Goal: Task Accomplishment & Management: Manage account settings

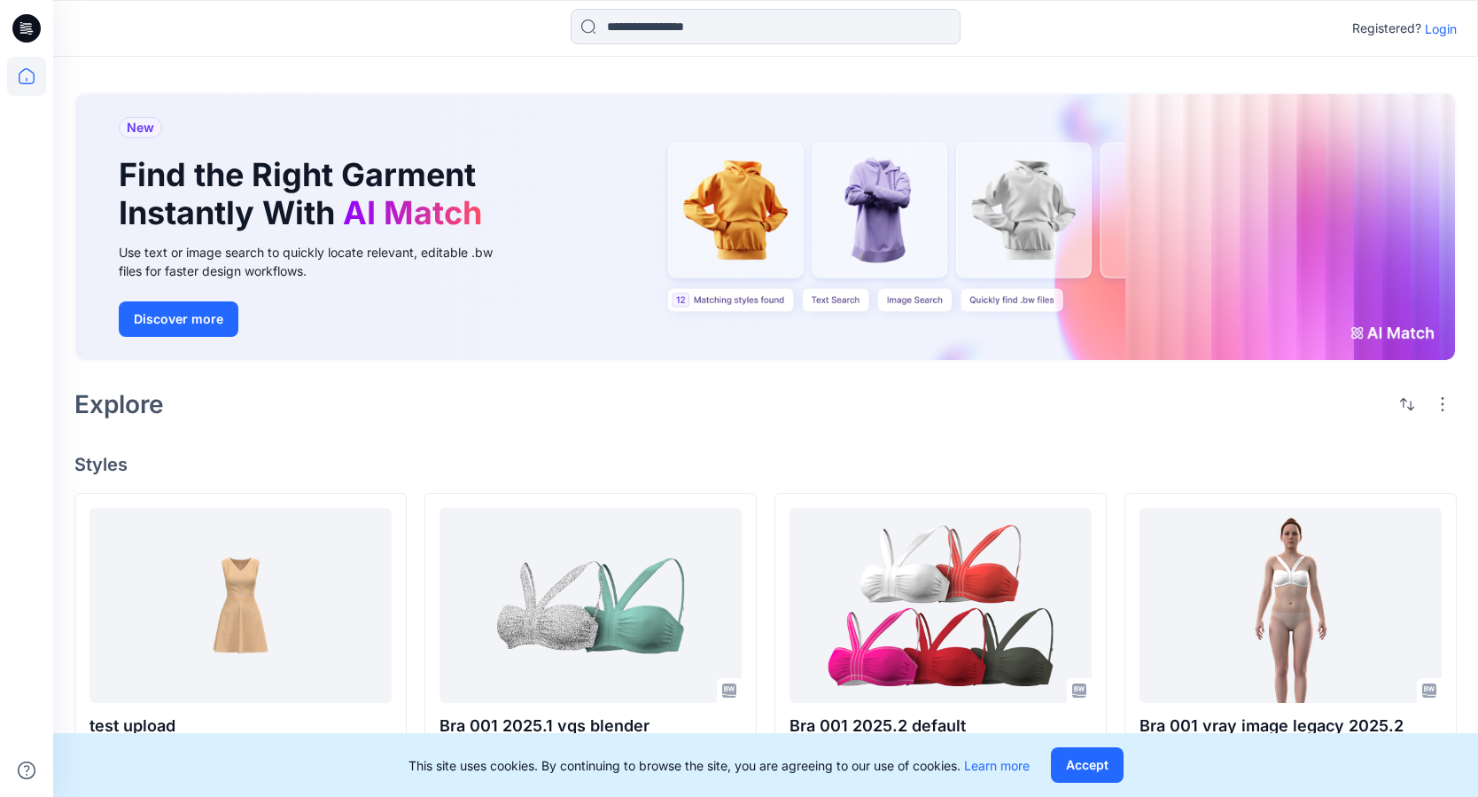
click at [417, 440] on div "New Find the Right Garment Instantly With AI Match Use text or image search to …" at bounding box center [765, 764] width 1425 height 1415
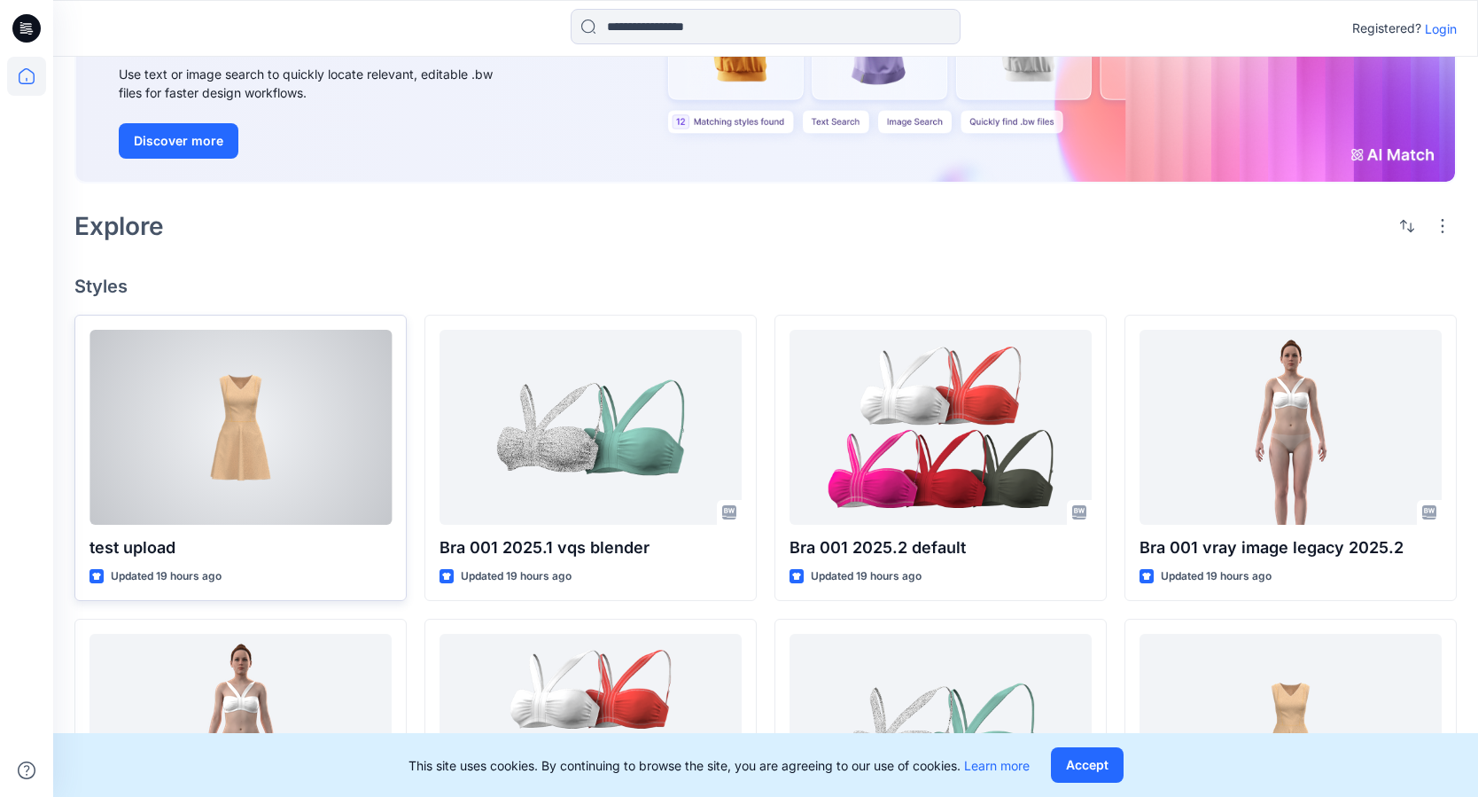
scroll to position [194, 0]
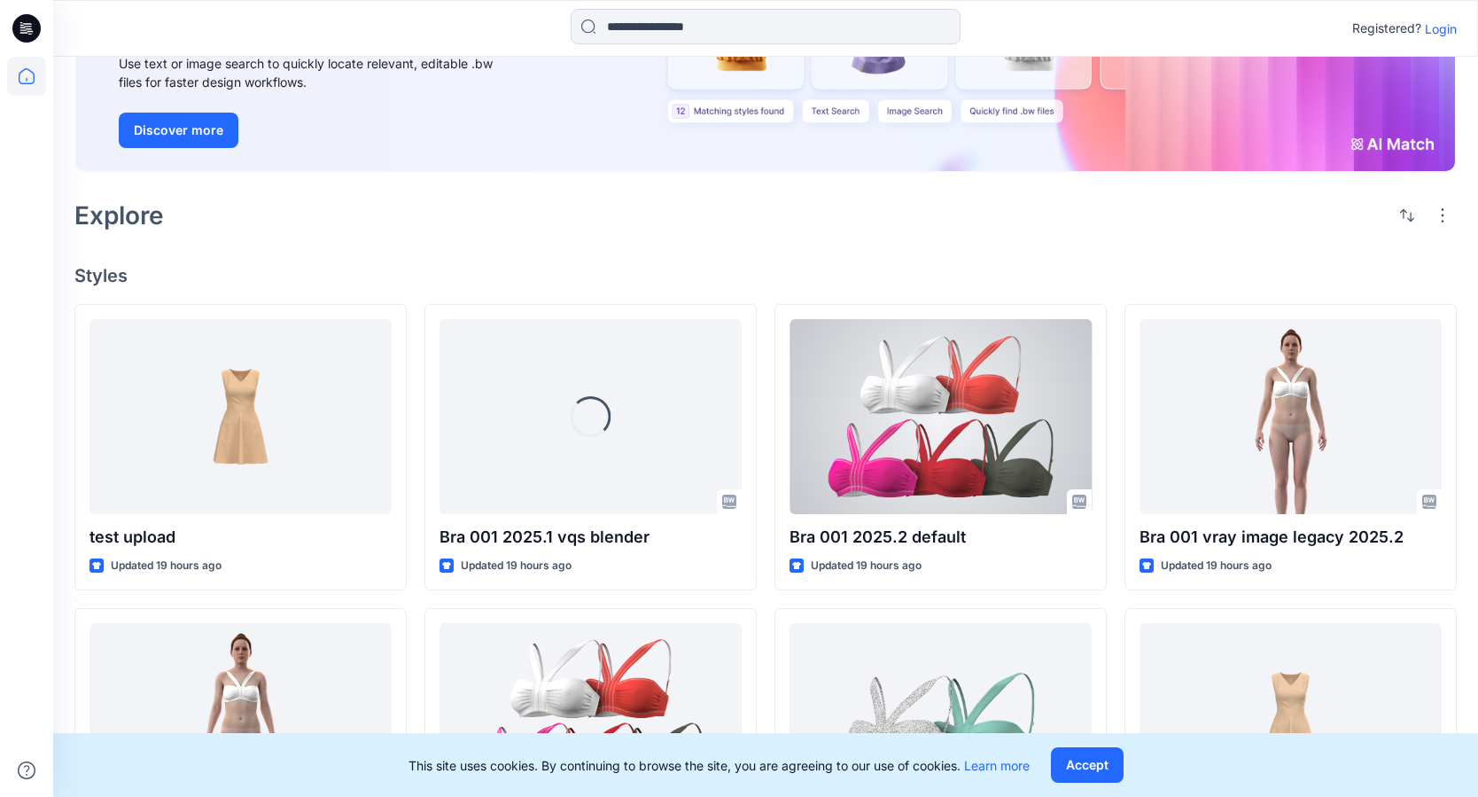
scroll to position [27, 0]
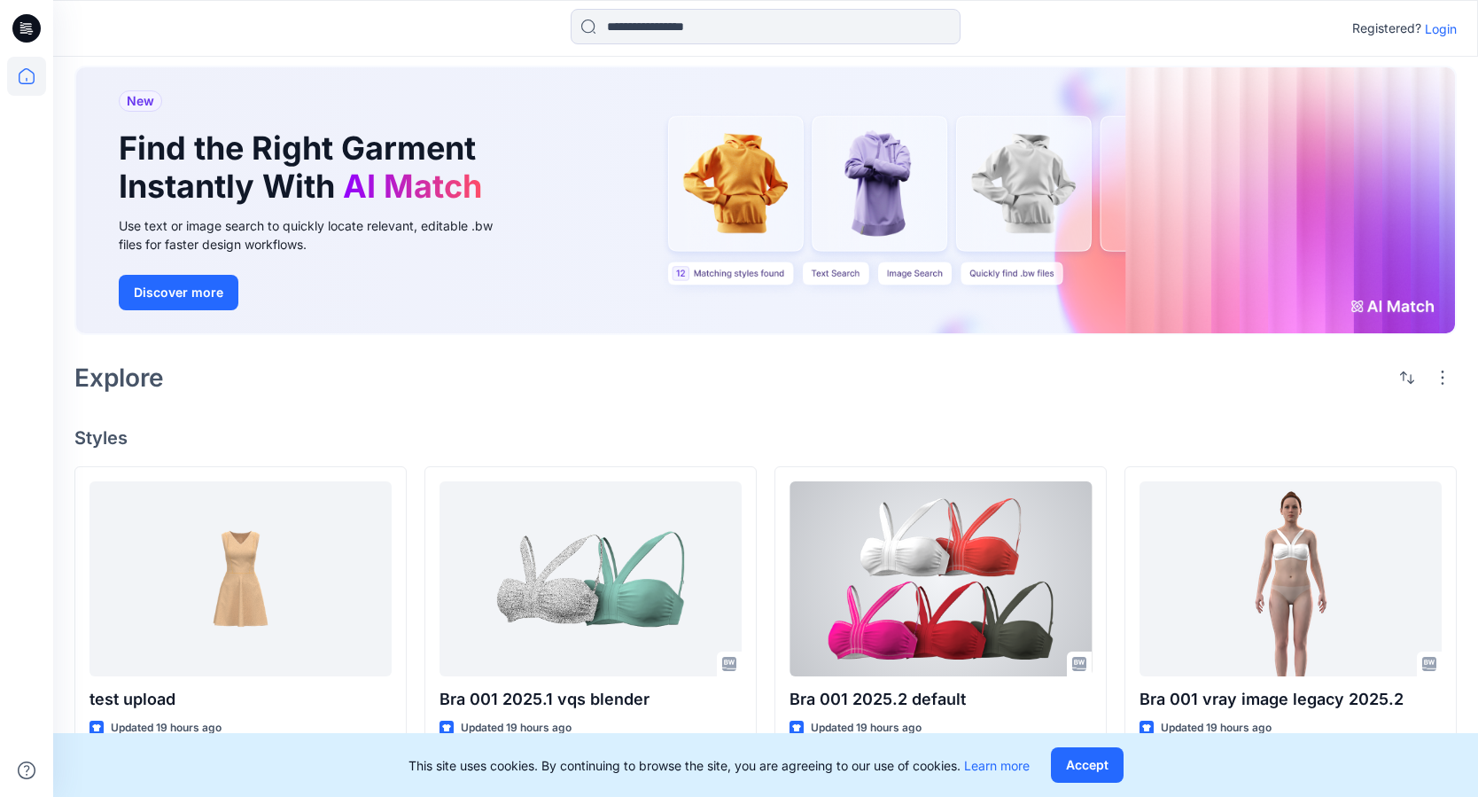
click at [1458, 39] on div "Registered? Login" at bounding box center [765, 28] width 1424 height 39
click at [1447, 26] on p "Login" at bounding box center [1441, 28] width 32 height 19
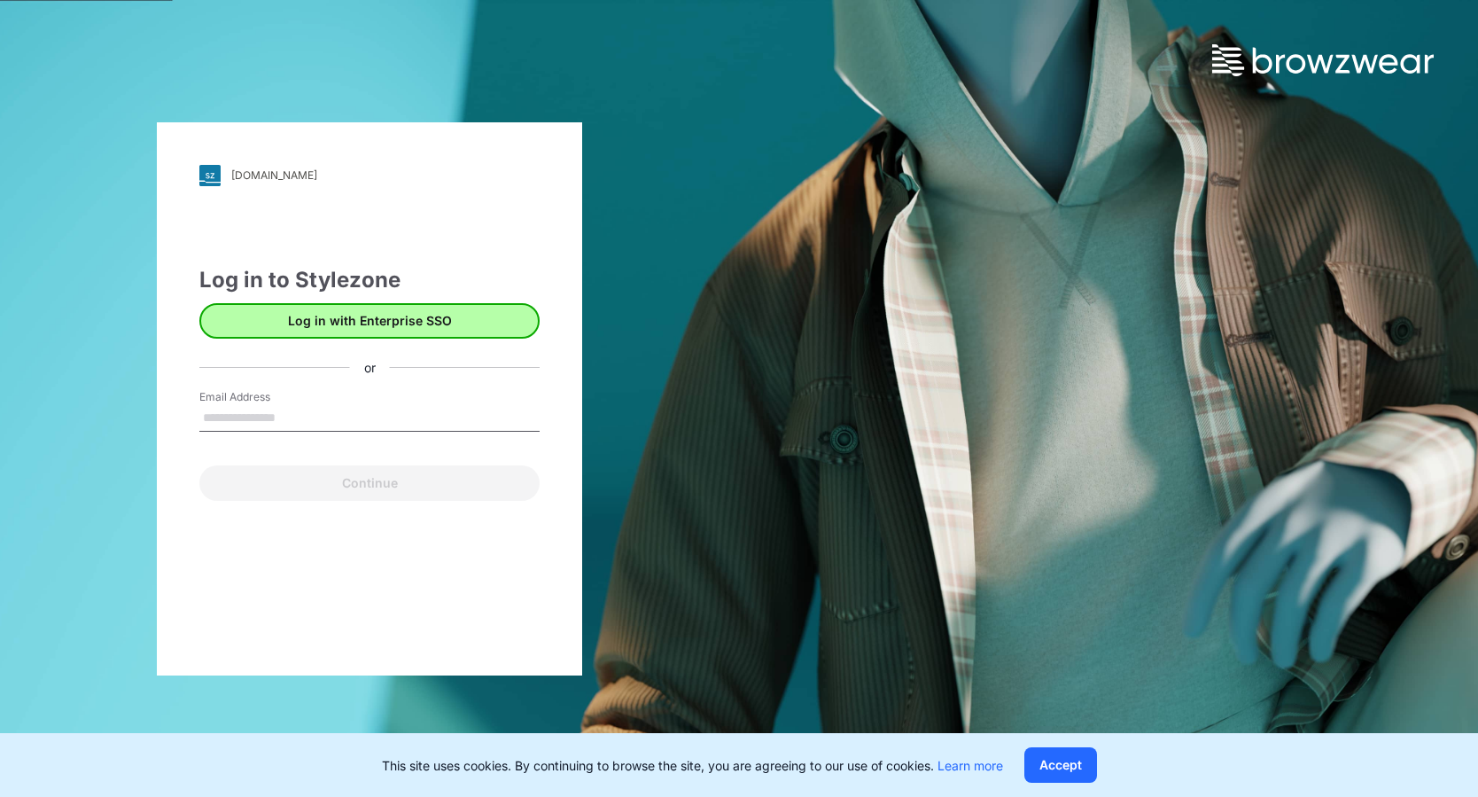
click at [342, 320] on button "Log in with Enterprise SSO" at bounding box center [369, 320] width 340 height 35
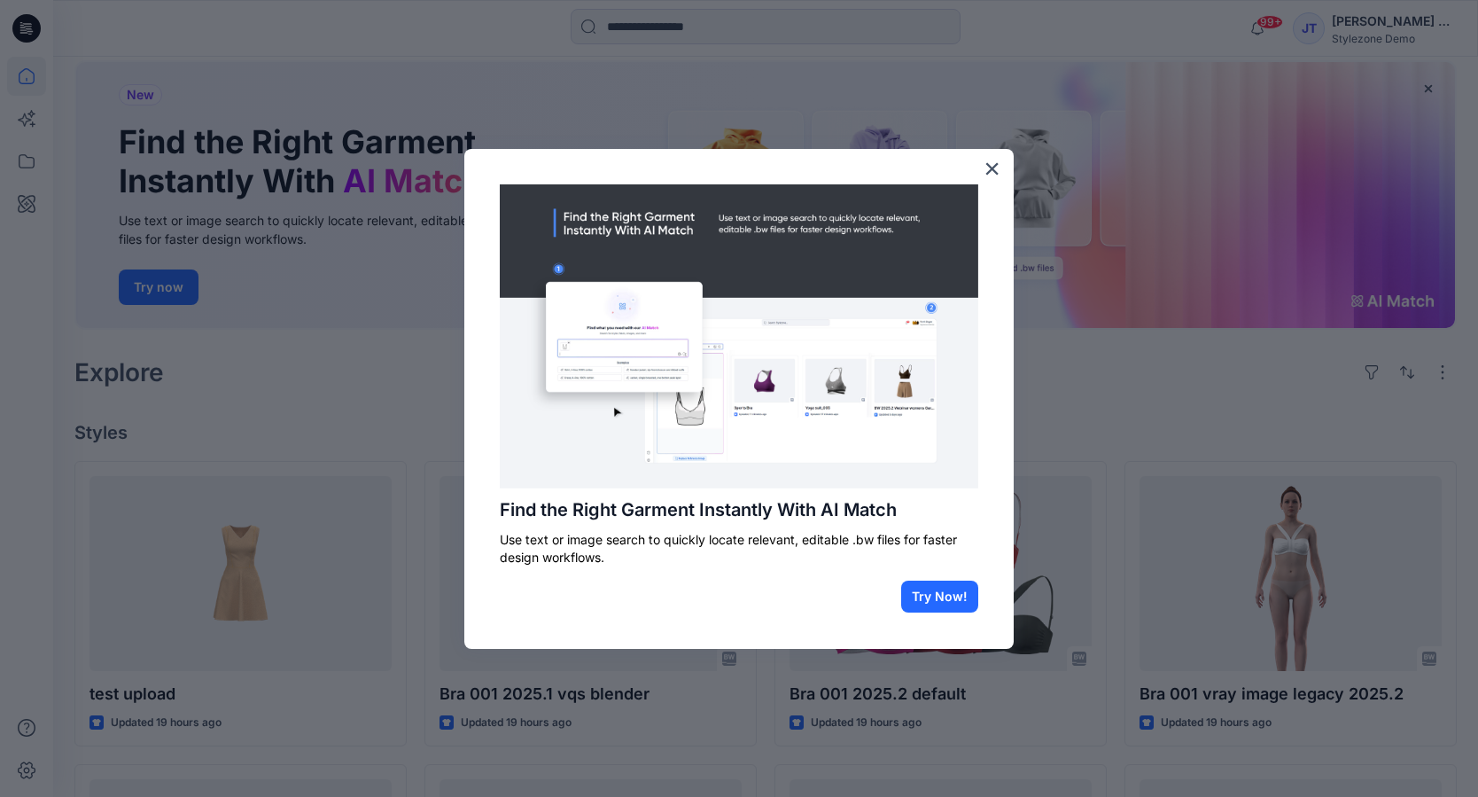
scroll to position [112, 0]
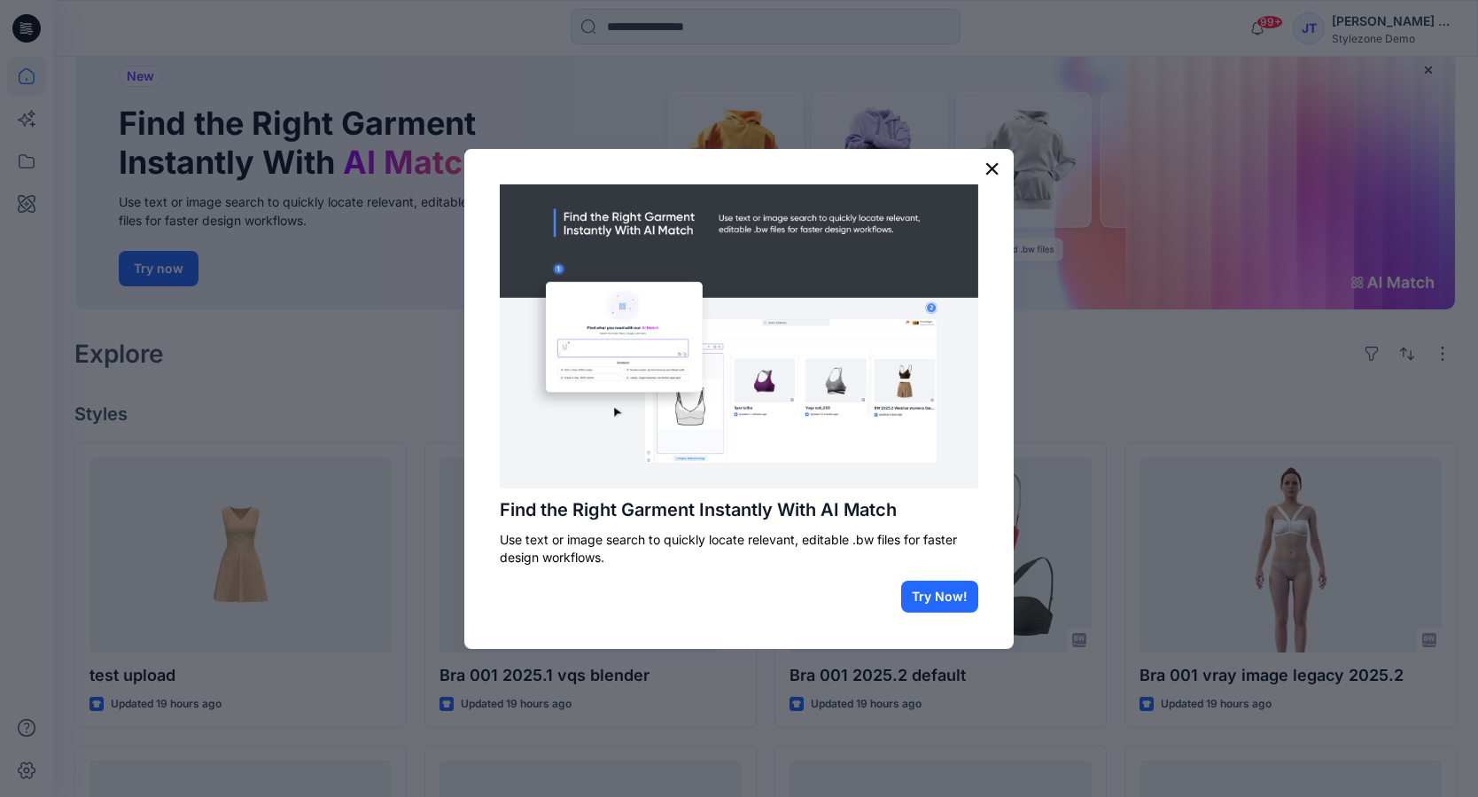
click at [986, 172] on button "×" at bounding box center [992, 168] width 17 height 28
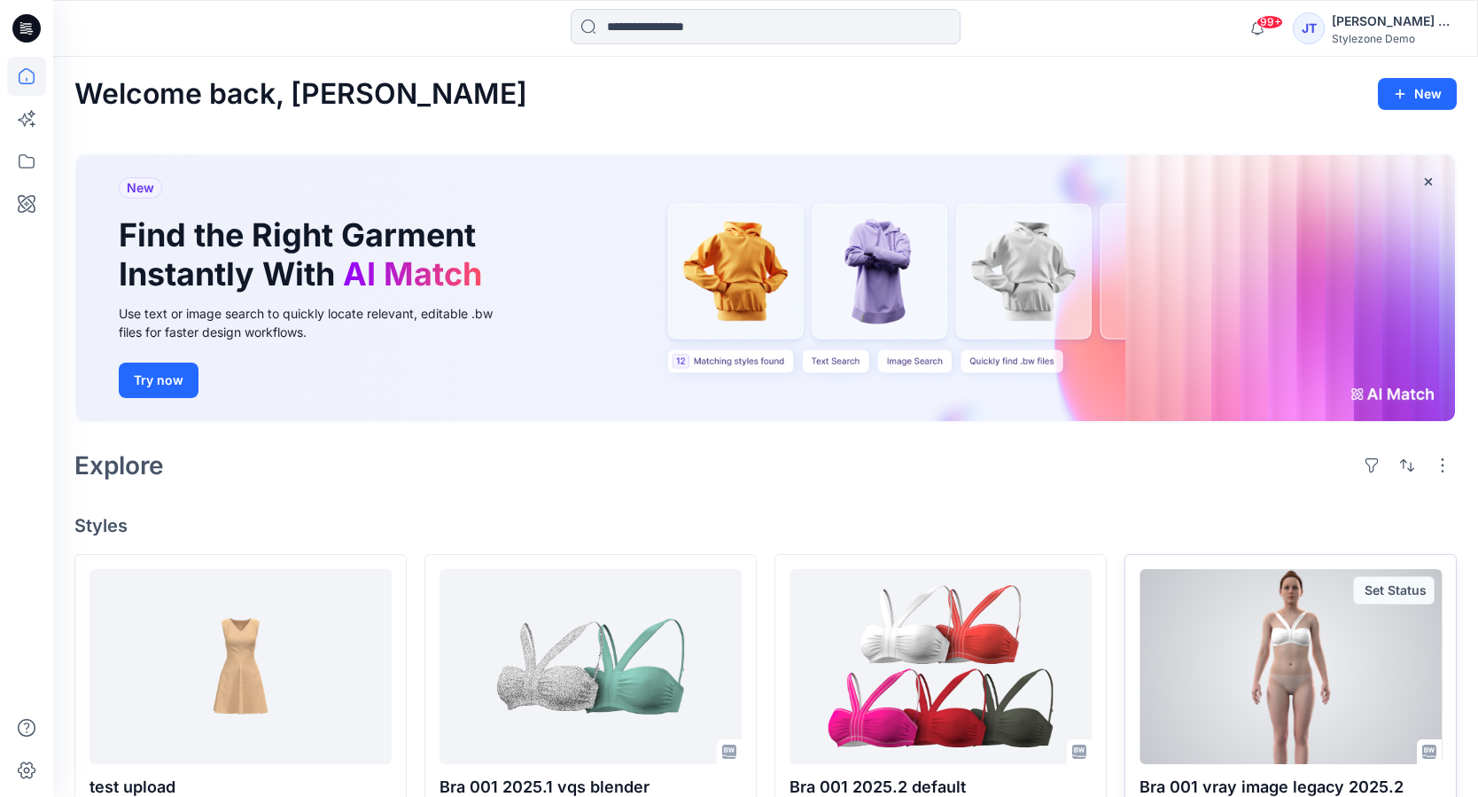
scroll to position [0, 0]
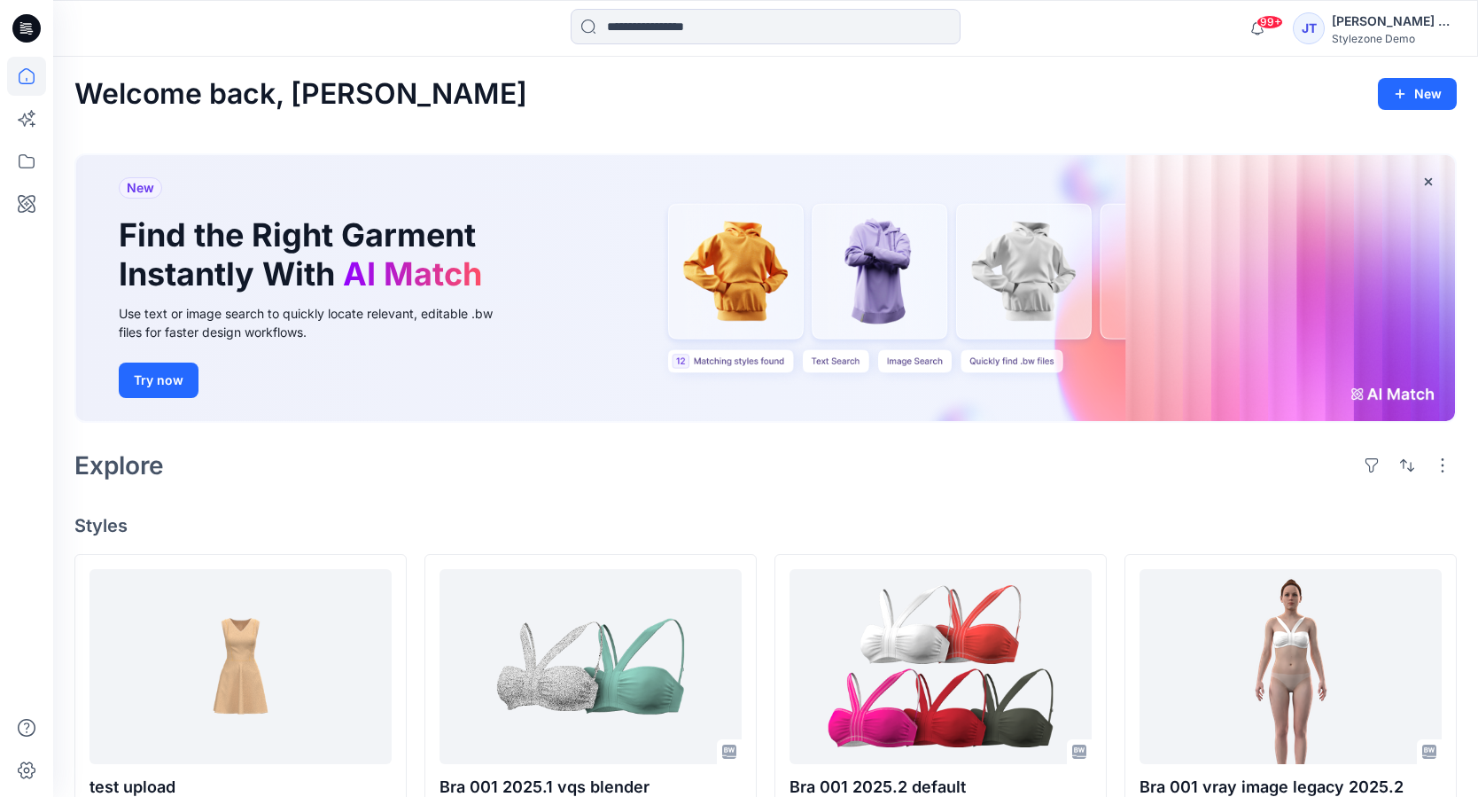
click at [1446, 23] on div "Jing Ting Ang" at bounding box center [1394, 21] width 124 height 21
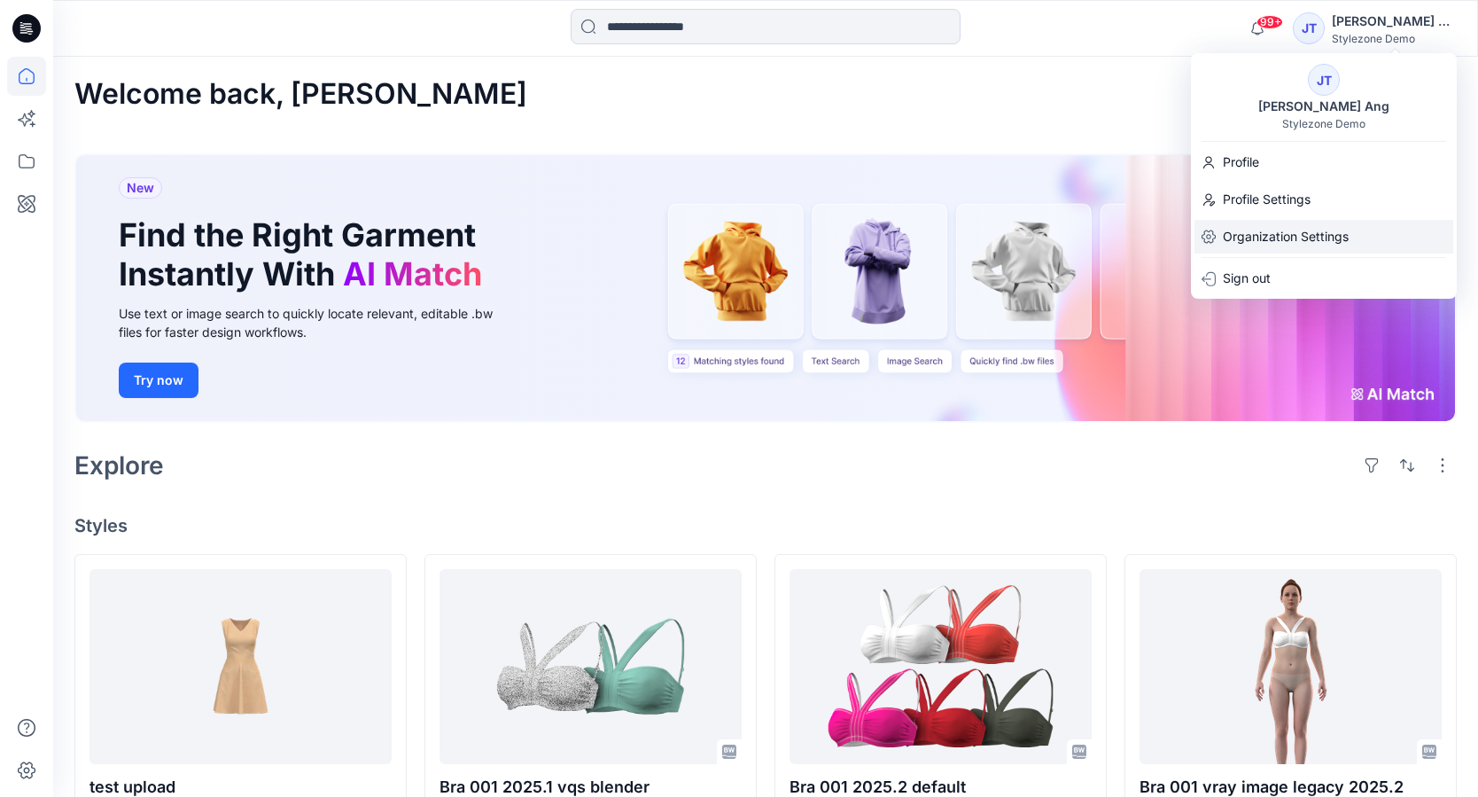
click at [1307, 232] on p "Organization Settings" at bounding box center [1286, 237] width 126 height 34
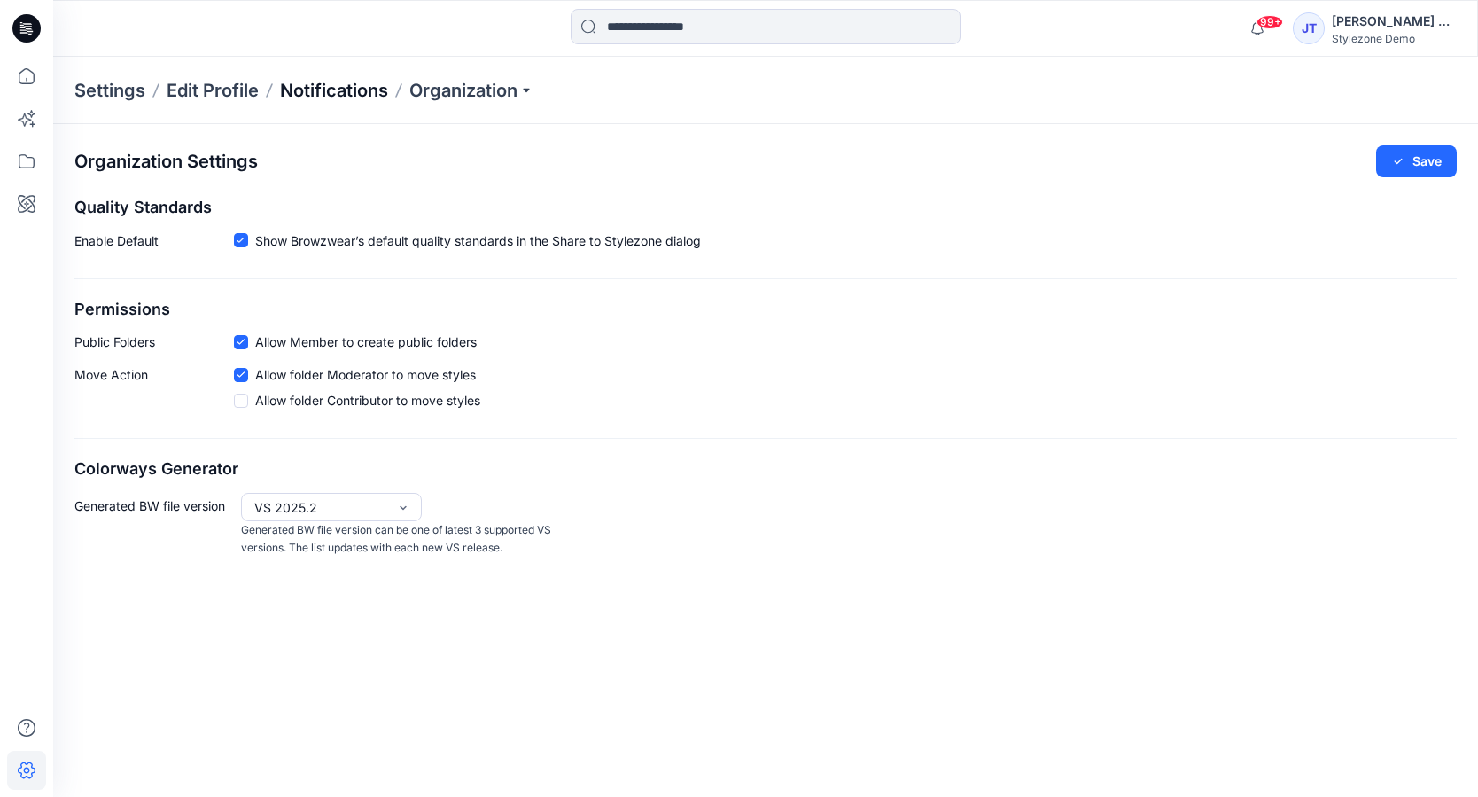
click at [332, 91] on p "Notifications" at bounding box center [334, 90] width 108 height 25
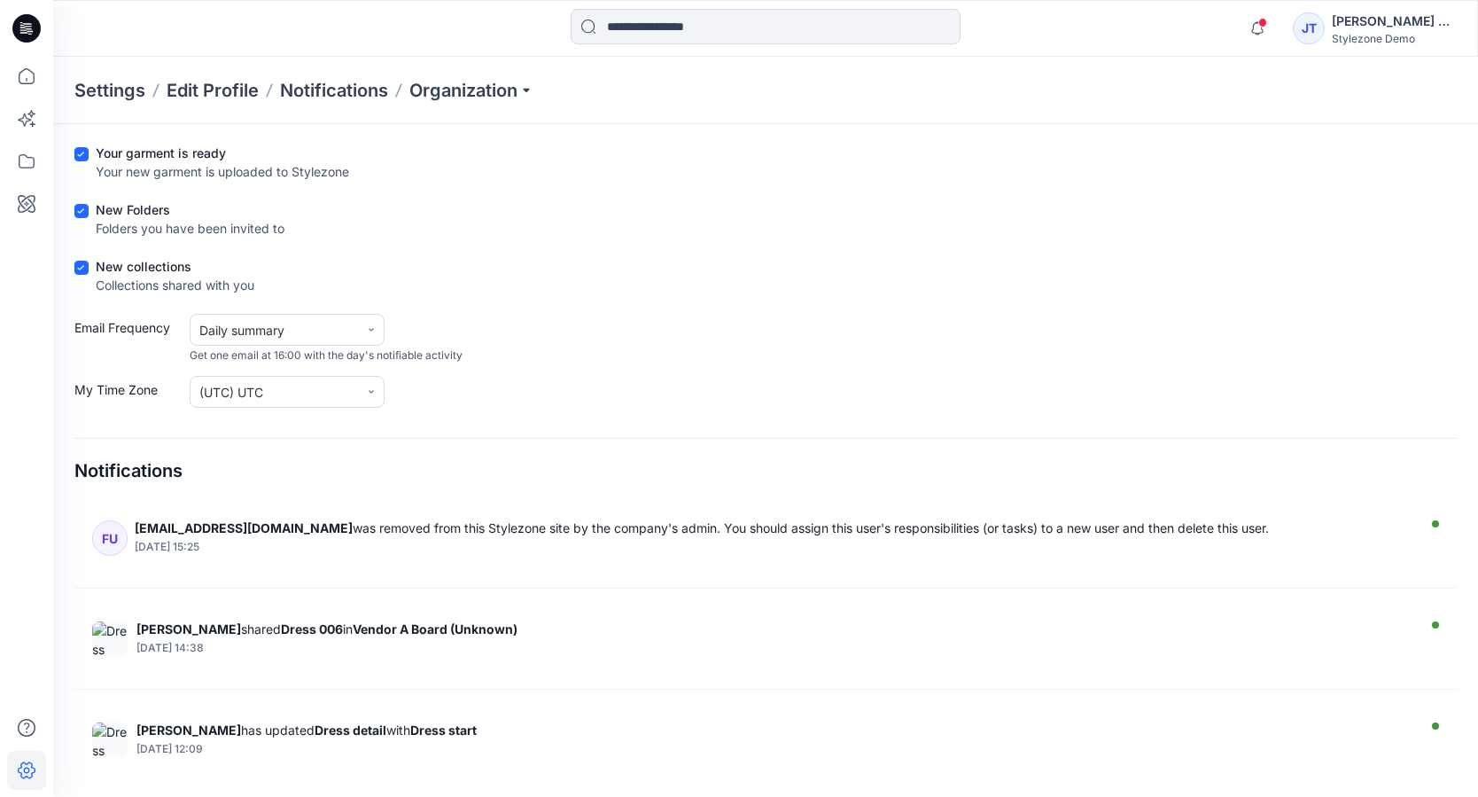
scroll to position [201, 0]
click at [1325, 33] on div "JT" at bounding box center [1309, 28] width 32 height 32
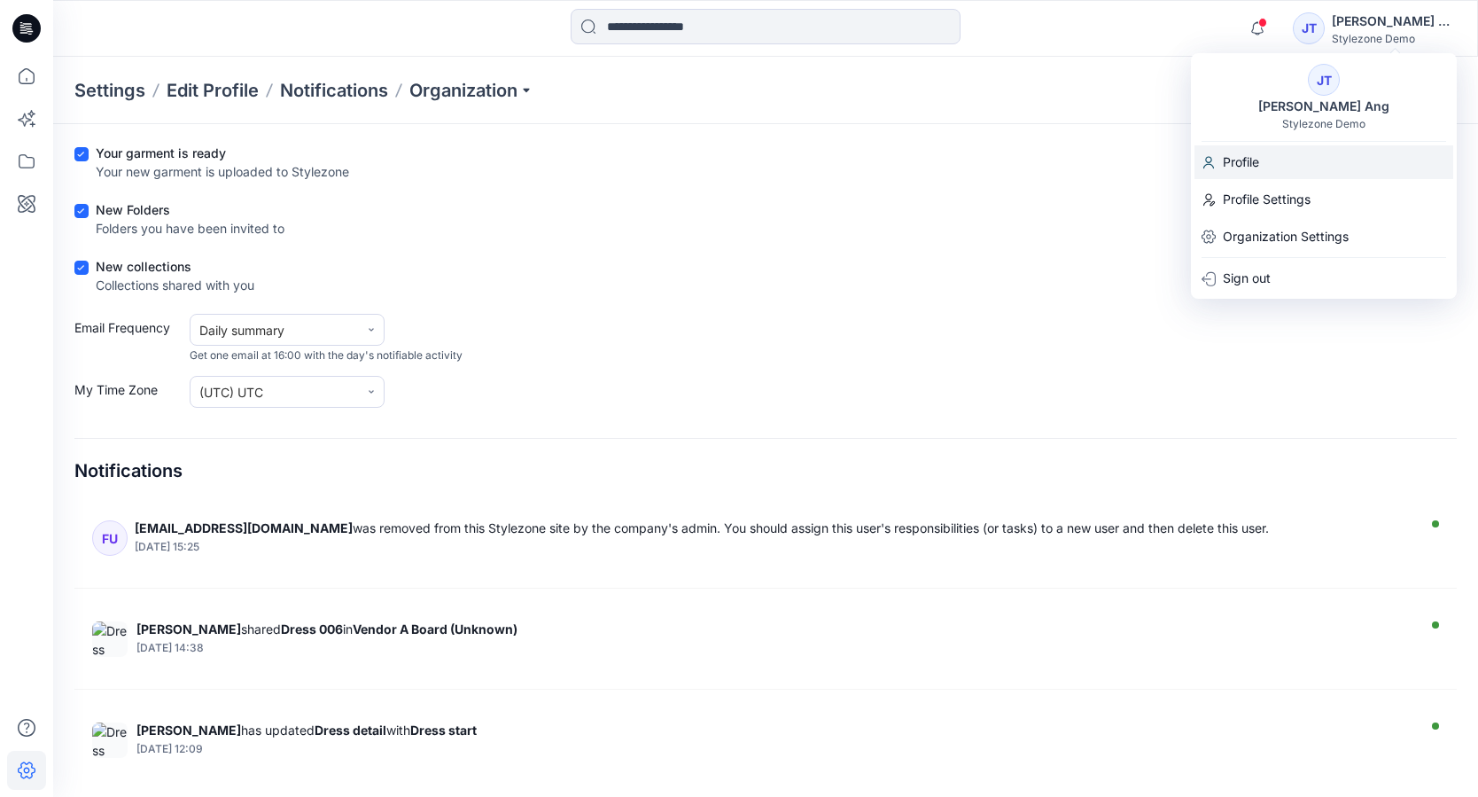
click at [1297, 161] on div "Profile" at bounding box center [1324, 162] width 259 height 34
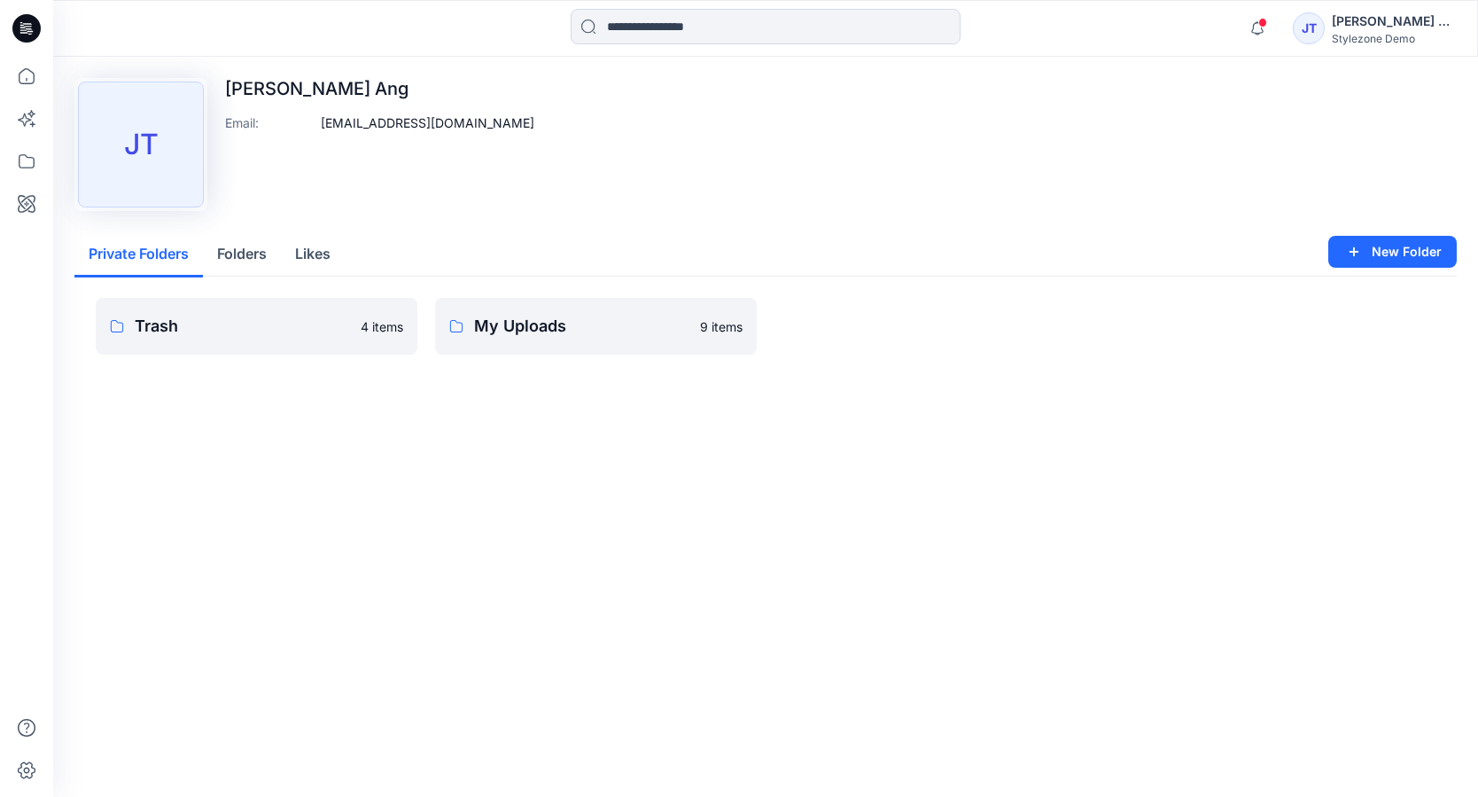
click at [1392, 24] on div "Jing Ting Ang" at bounding box center [1394, 21] width 124 height 21
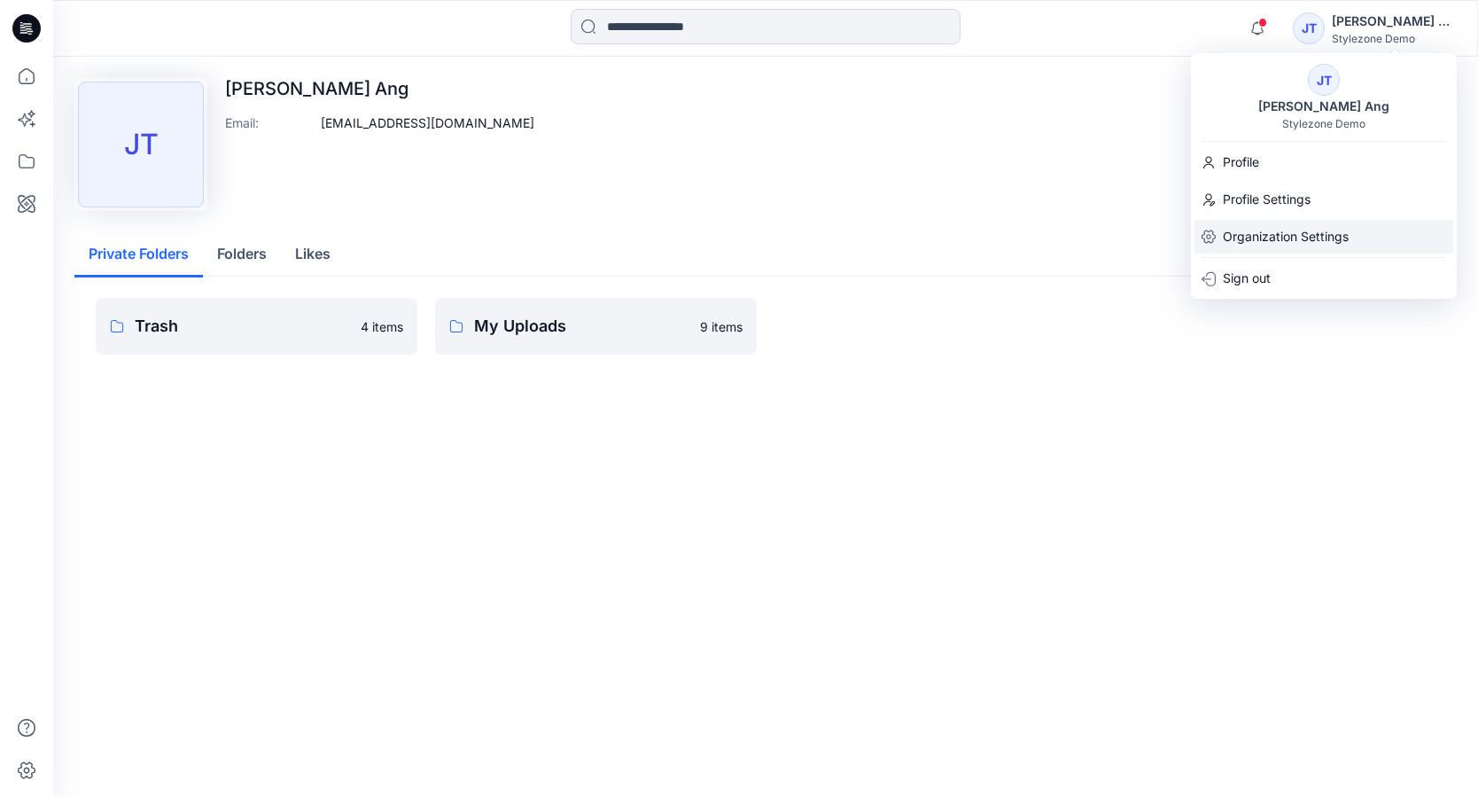
click at [1287, 239] on p "Organization Settings" at bounding box center [1286, 237] width 126 height 34
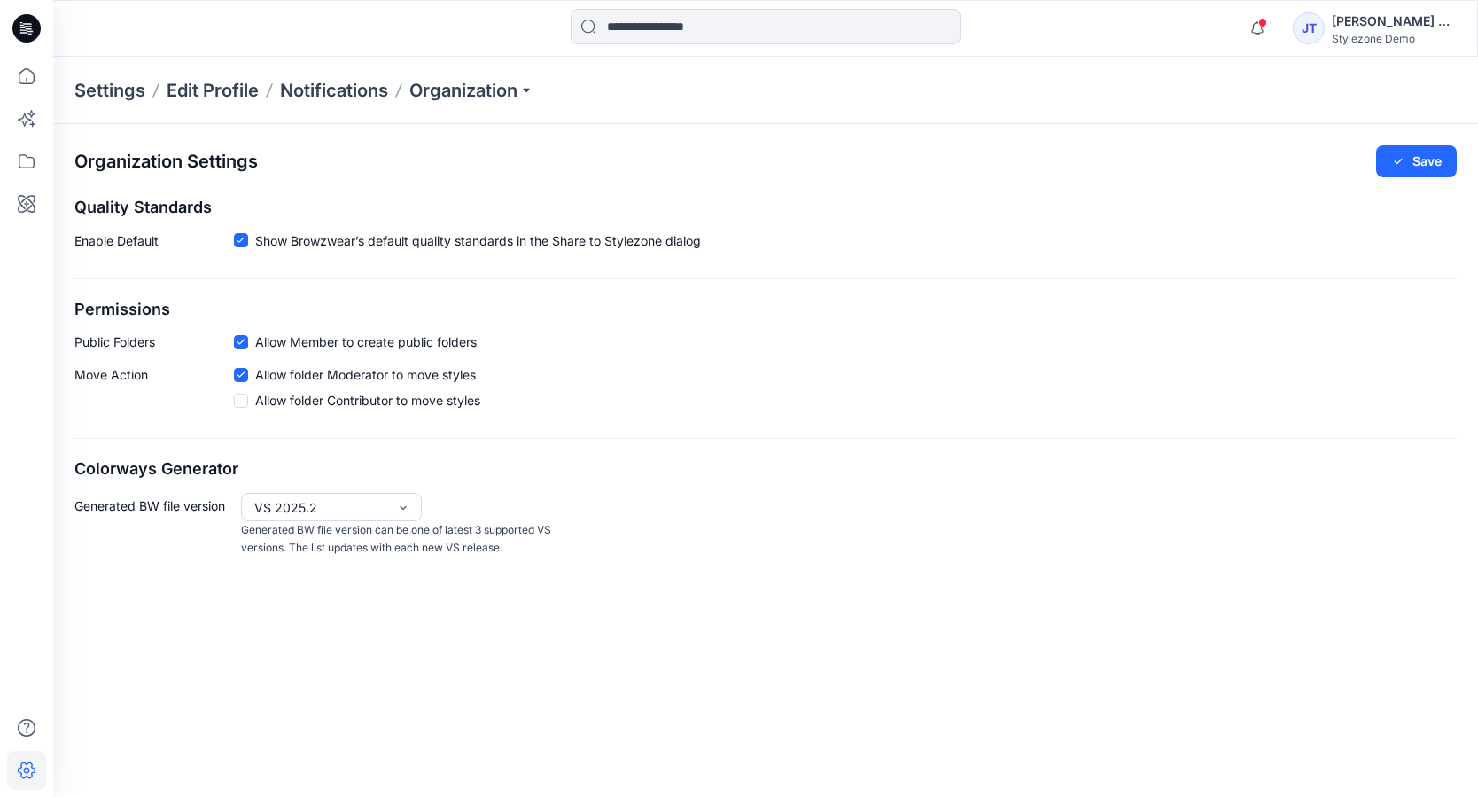
click at [1325, 34] on div "JT" at bounding box center [1309, 28] width 32 height 32
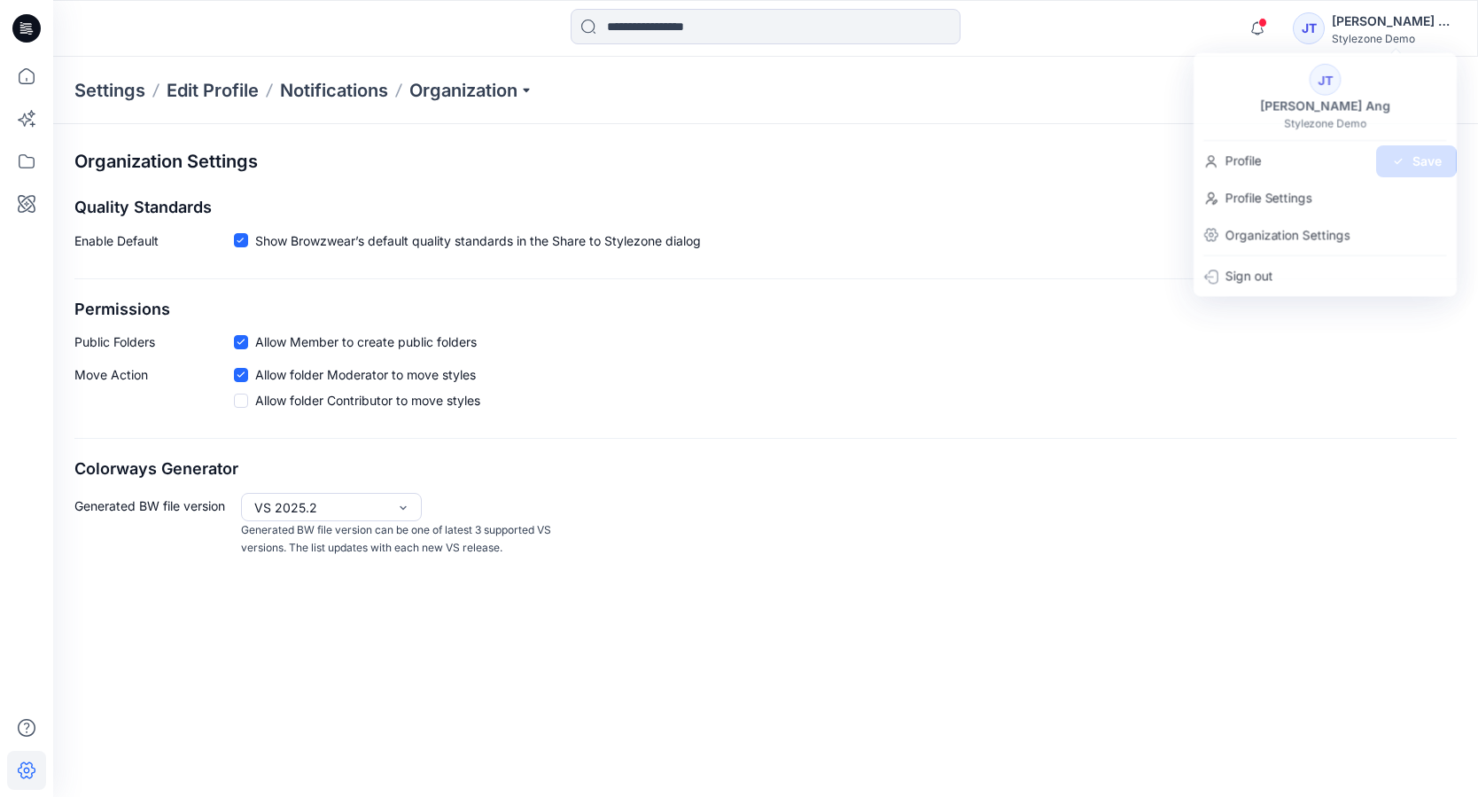
click at [644, 162] on div "Organization Settings Save" at bounding box center [765, 161] width 1383 height 32
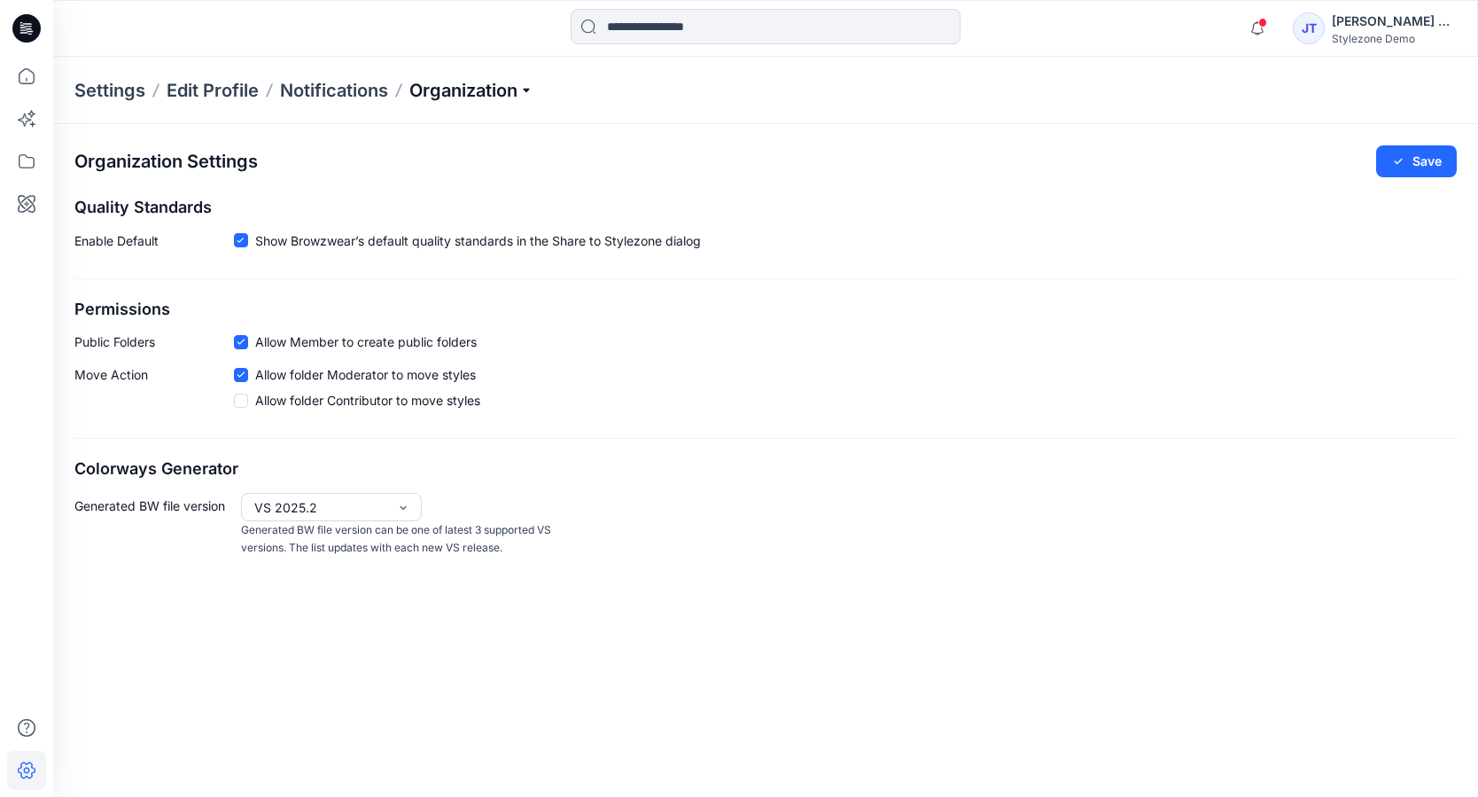
click at [456, 96] on span "Organization" at bounding box center [471, 90] width 124 height 25
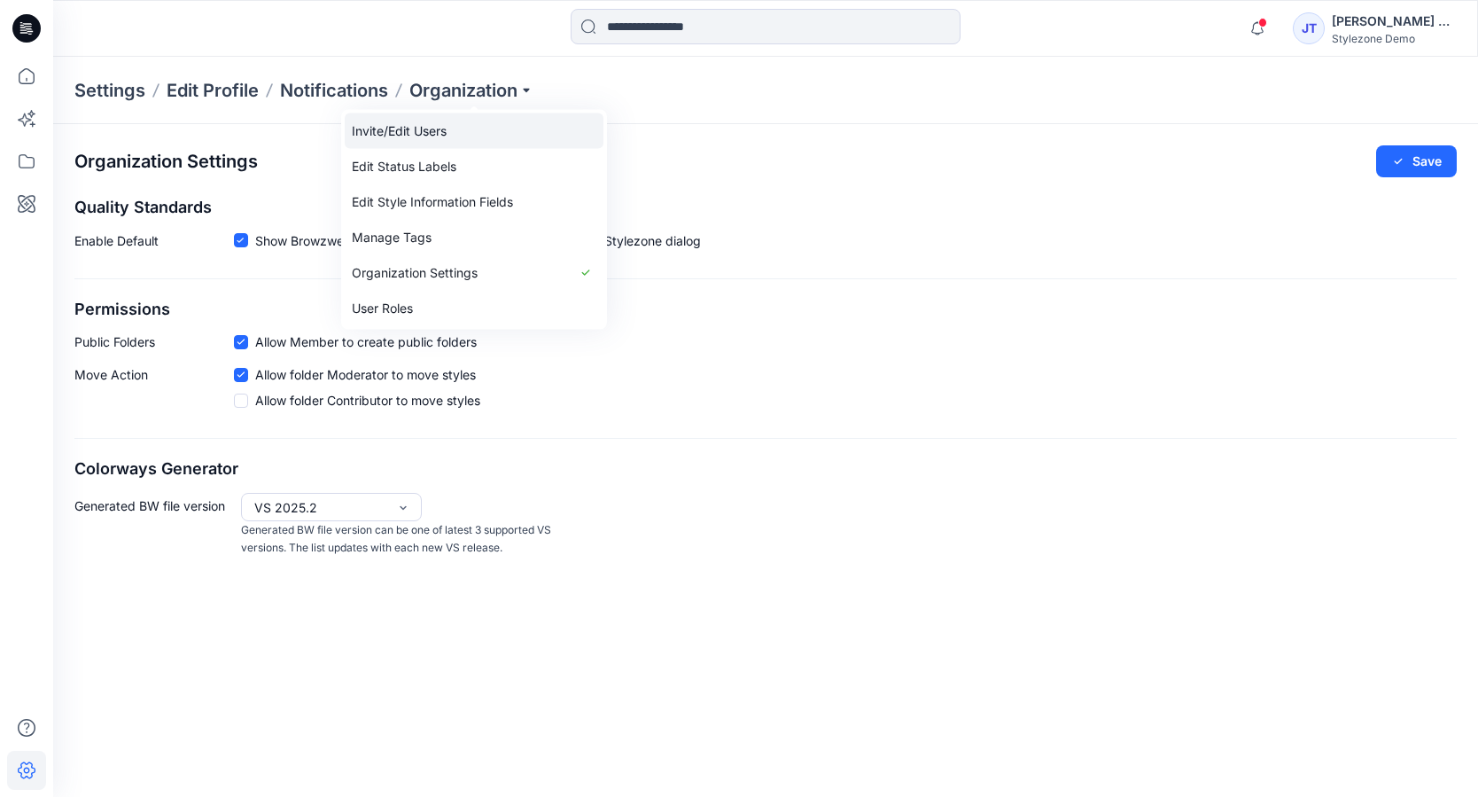
click at [459, 144] on link "Invite/Edit Users" at bounding box center [474, 130] width 259 height 35
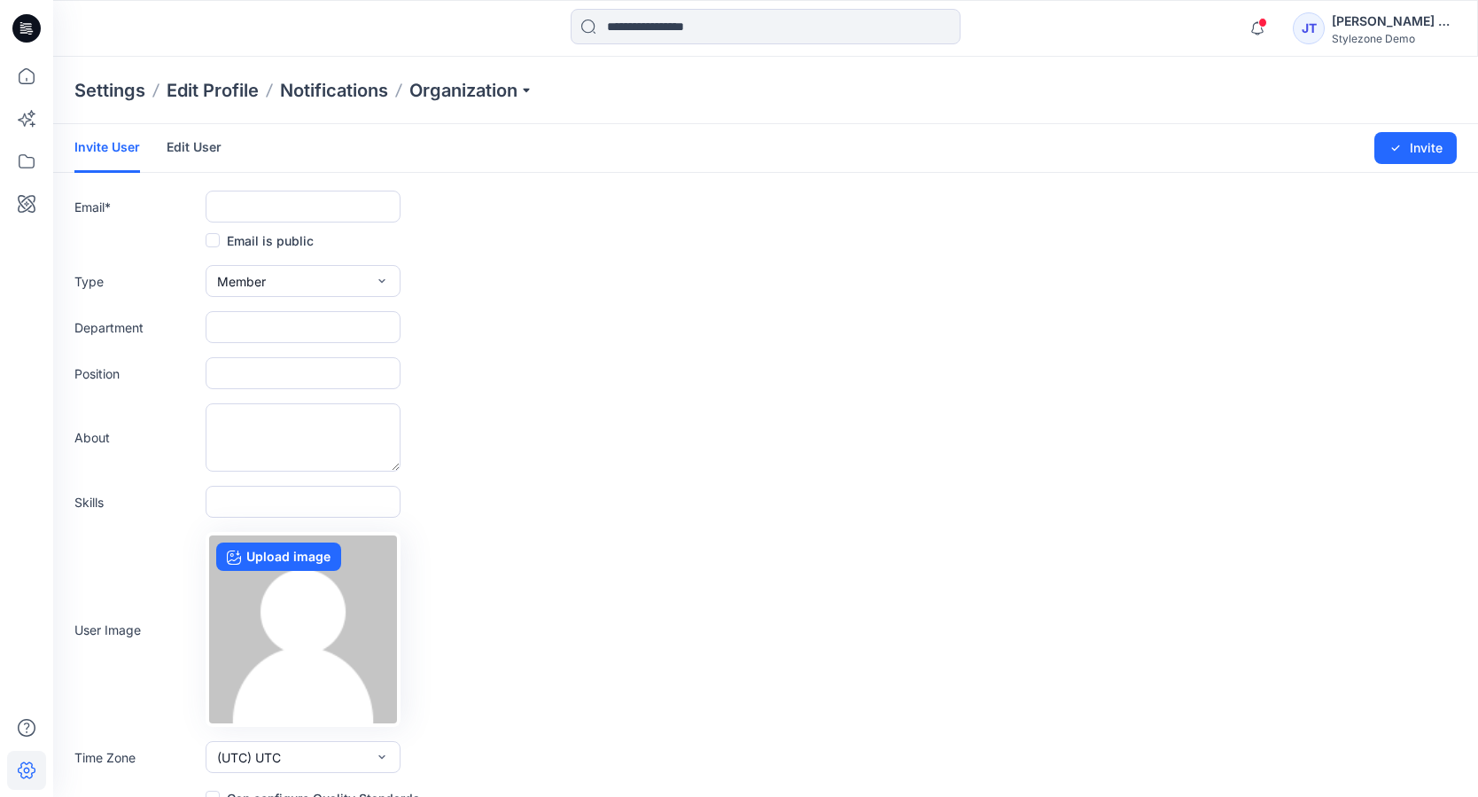
click at [327, 286] on button "Member" at bounding box center [303, 281] width 195 height 32
click at [728, 120] on div "Settings Edit Profile Notifications Organization" at bounding box center [765, 90] width 1425 height 67
click at [191, 143] on link "Edit User" at bounding box center [194, 147] width 55 height 46
